Goal: Participate in discussion

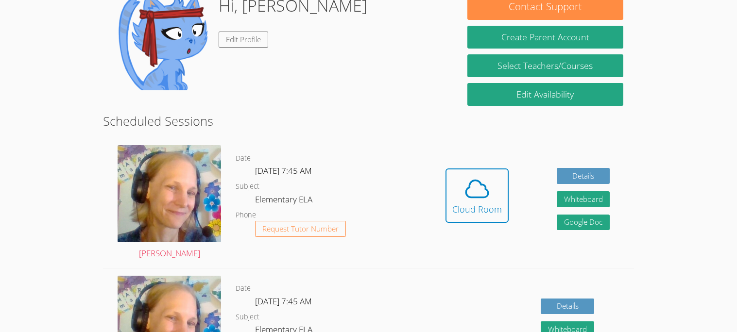
scroll to position [108, 0]
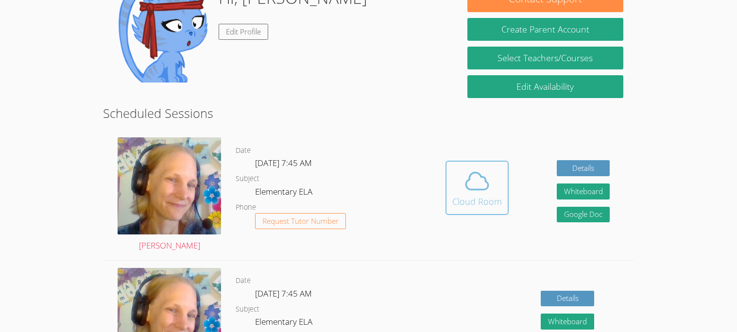
click at [505, 185] on button "Cloud Room" at bounding box center [476, 188] width 63 height 54
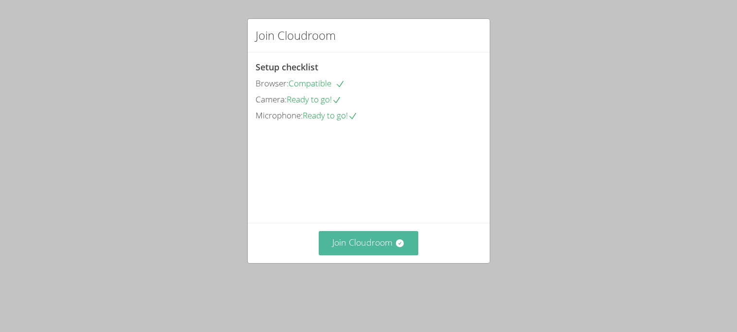
click at [356, 255] on button "Join Cloudroom" at bounding box center [369, 243] width 100 height 24
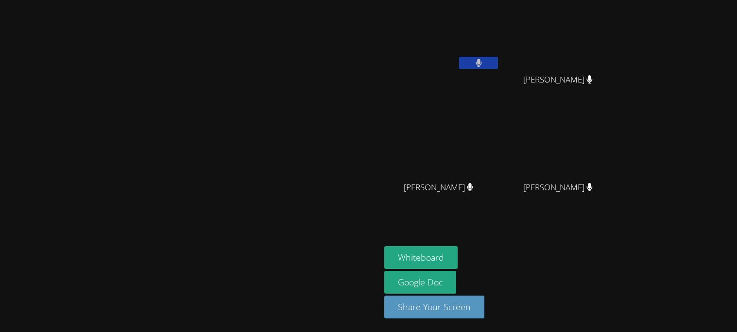
click at [500, 211] on div "Kaiden Chen" at bounding box center [442, 196] width 116 height 39
click at [500, 21] on video at bounding box center [442, 36] width 116 height 65
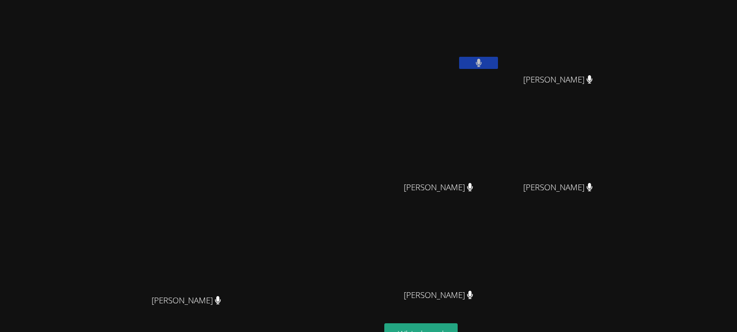
click at [500, 25] on video at bounding box center [442, 36] width 116 height 65
click at [251, 201] on video at bounding box center [191, 185] width 146 height 210
click at [242, 206] on video at bounding box center [191, 185] width 146 height 210
click at [263, 215] on video at bounding box center [191, 185] width 146 height 210
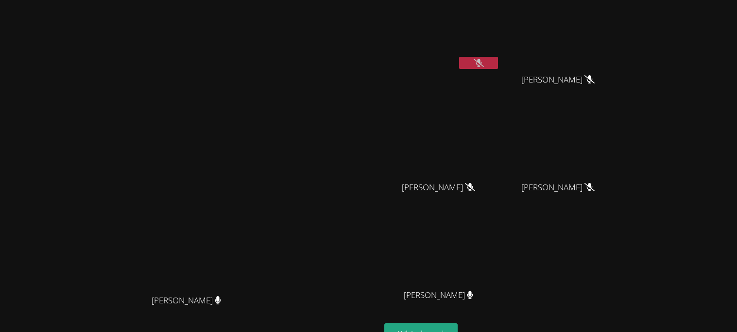
click at [263, 206] on video at bounding box center [191, 185] width 146 height 210
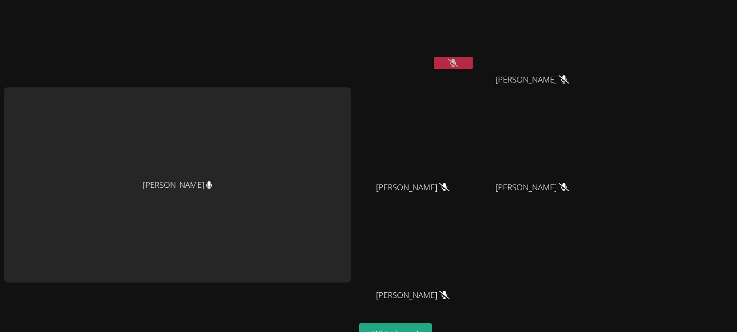
click at [591, 142] on video at bounding box center [536, 144] width 116 height 65
click at [418, 14] on video at bounding box center [417, 36] width 116 height 65
click at [381, 13] on video at bounding box center [417, 36] width 116 height 65
click at [420, 11] on video at bounding box center [417, 36] width 116 height 65
click at [412, 19] on video at bounding box center [417, 36] width 116 height 65
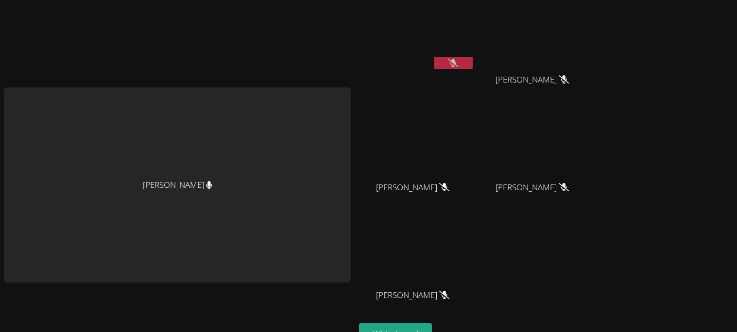
click at [397, 17] on video at bounding box center [417, 36] width 116 height 65
click at [387, 32] on video at bounding box center [417, 36] width 116 height 65
click at [419, 34] on video at bounding box center [417, 36] width 116 height 65
click at [425, 34] on video at bounding box center [417, 36] width 116 height 65
click at [387, 40] on video at bounding box center [417, 36] width 116 height 65
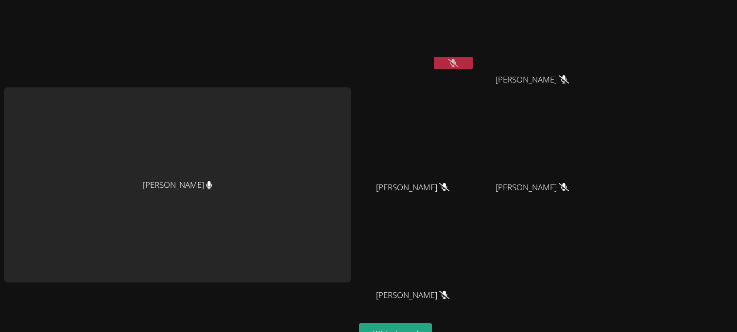
click at [401, 41] on video at bounding box center [417, 36] width 116 height 65
click at [399, 31] on video at bounding box center [417, 36] width 116 height 65
click at [407, 35] on video at bounding box center [417, 36] width 116 height 65
click at [413, 36] on video at bounding box center [417, 36] width 116 height 65
click at [406, 35] on video at bounding box center [417, 36] width 116 height 65
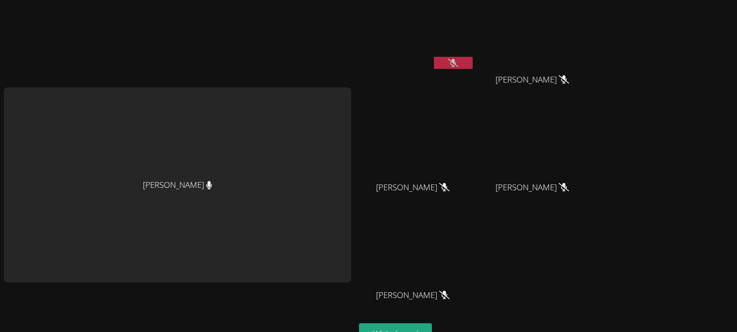
click at [394, 28] on video at bounding box center [417, 36] width 116 height 65
click at [398, 32] on video at bounding box center [417, 36] width 116 height 65
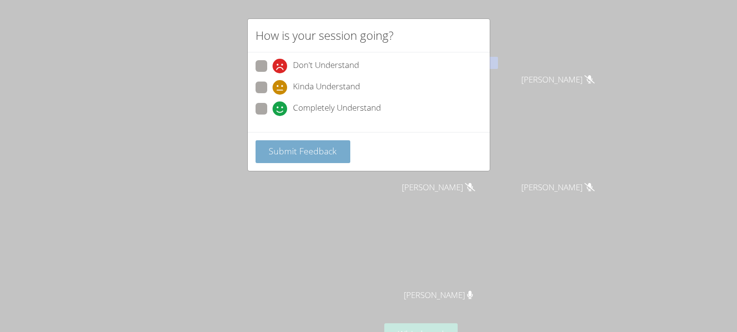
click at [309, 140] on button "Submit Feedback" at bounding box center [302, 151] width 95 height 23
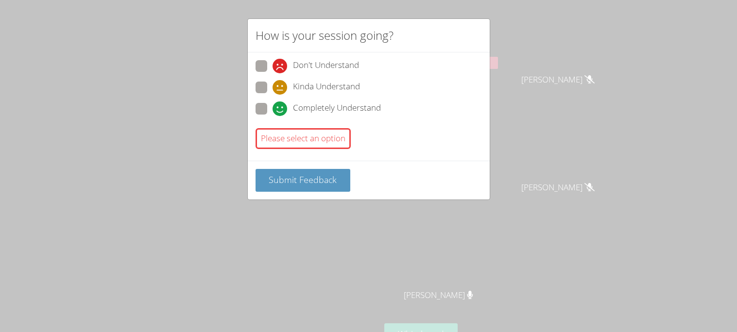
click at [272, 116] on span at bounding box center [272, 116] width 0 height 0
click at [272, 108] on input "Completely Understand" at bounding box center [276, 107] width 8 height 8
radio input "true"
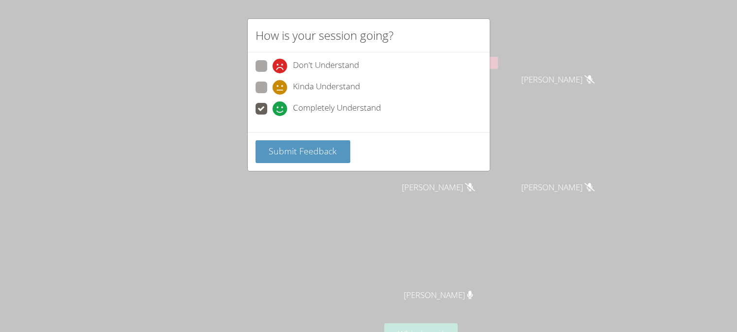
click at [310, 162] on div "Submit Feedback" at bounding box center [369, 151] width 242 height 39
click at [309, 160] on button "Submit Feedback" at bounding box center [302, 151] width 95 height 23
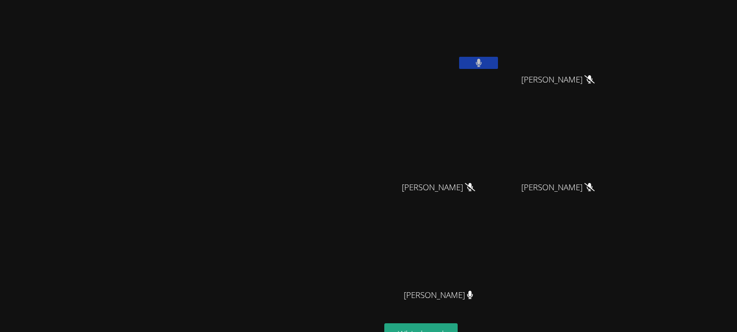
click at [123, 161] on video at bounding box center [191, 185] width 146 height 210
drag, startPoint x: 157, startPoint y: 173, endPoint x: 122, endPoint y: 153, distance: 40.7
click at [122, 153] on video at bounding box center [191, 185] width 146 height 210
